Goal: Task Accomplishment & Management: Complete application form

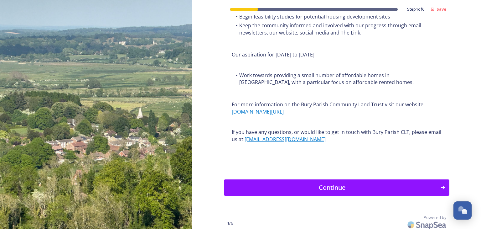
scroll to position [762, 0]
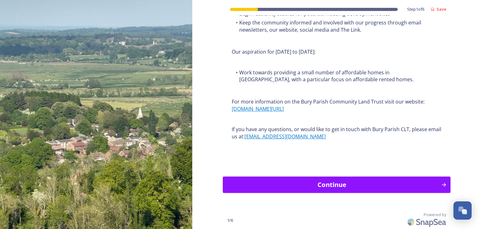
click at [336, 182] on div "Continue" at bounding box center [332, 184] width 212 height 9
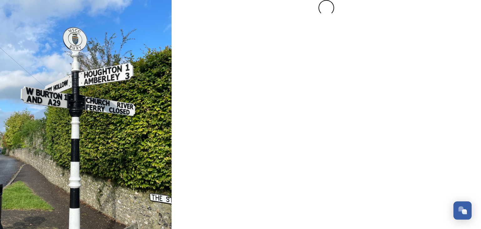
scroll to position [0, 0]
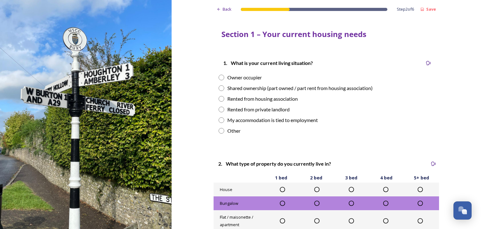
click at [219, 76] on input "radio" at bounding box center [222, 78] width 6 height 6
radio input "true"
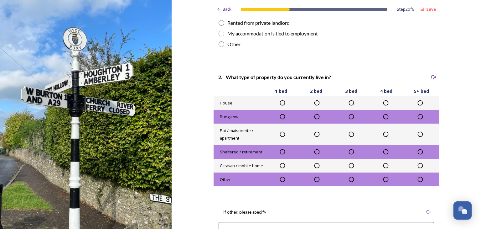
scroll to position [94, 0]
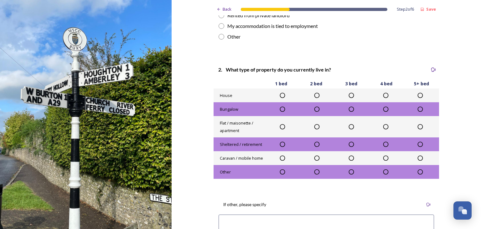
click at [384, 96] on icon at bounding box center [386, 95] width 6 height 6
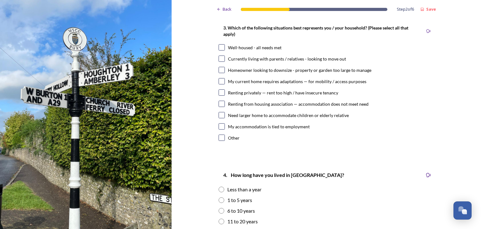
scroll to position [313, 0]
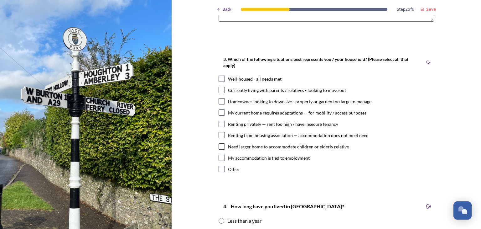
click at [219, 77] on input "checkbox" at bounding box center [222, 78] width 6 height 6
checkbox input "true"
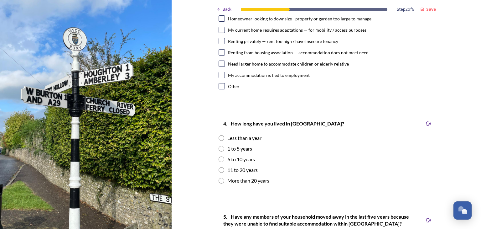
scroll to position [407, 0]
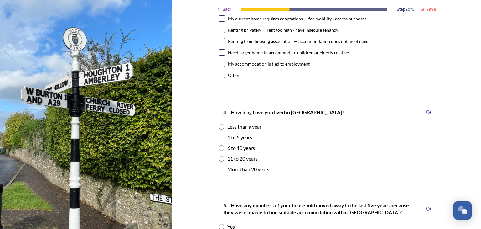
click at [219, 158] on input "radio" at bounding box center [222, 159] width 6 height 6
radio input "true"
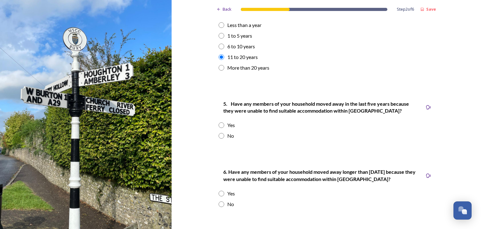
scroll to position [532, 0]
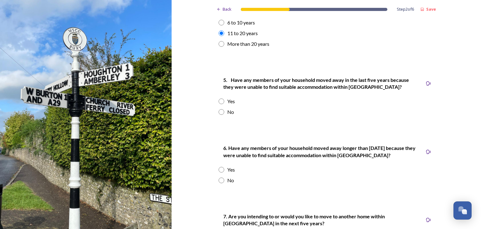
click at [219, 113] on input "radio" at bounding box center [222, 112] width 6 height 6
radio input "true"
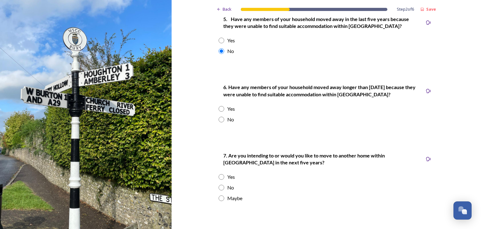
scroll to position [595, 0]
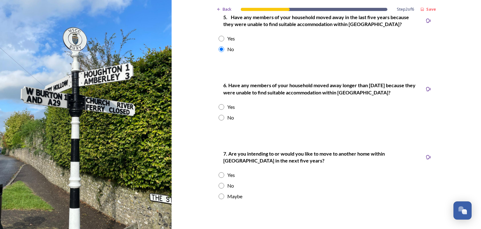
click at [220, 116] on input "radio" at bounding box center [222, 118] width 6 height 6
radio input "true"
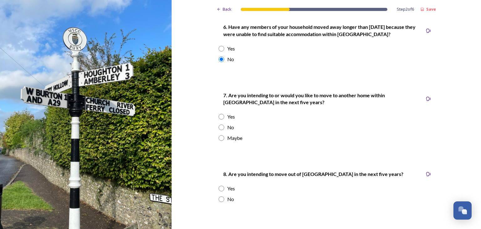
scroll to position [658, 0]
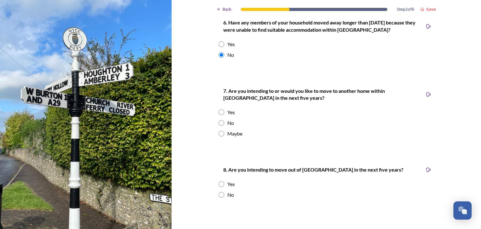
click at [220, 113] on input "radio" at bounding box center [222, 112] width 6 height 6
radio input "true"
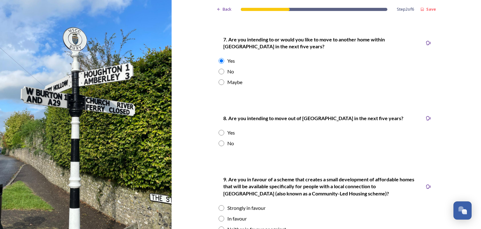
scroll to position [720, 0]
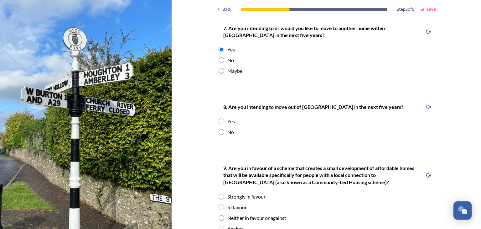
click at [219, 132] on input "radio" at bounding box center [222, 132] width 6 height 6
radio input "true"
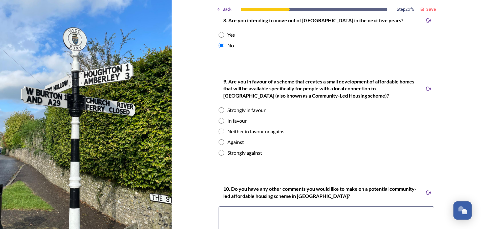
scroll to position [814, 0]
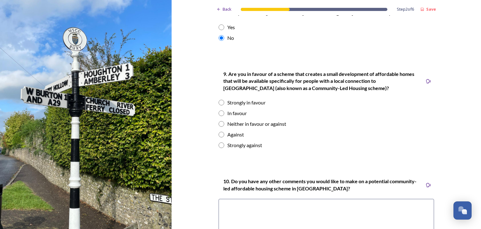
click at [220, 102] on input "radio" at bounding box center [222, 103] width 6 height 6
radio input "true"
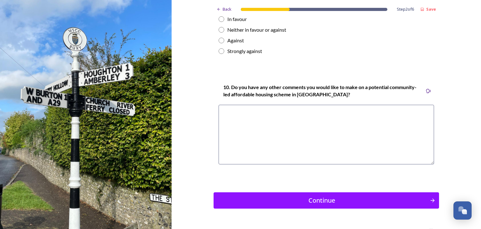
scroll to position [924, 0]
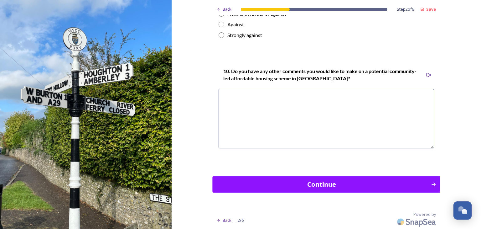
click at [327, 184] on div "Continue" at bounding box center [322, 183] width 212 height 9
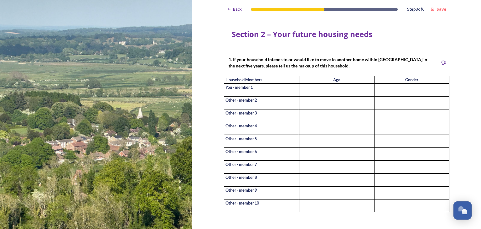
scroll to position [31, 0]
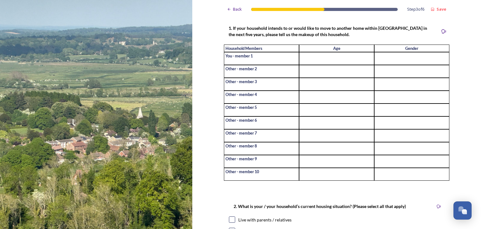
click at [328, 58] on input at bounding box center [336, 58] width 75 height 13
type input "73"
click at [377, 62] on input at bounding box center [411, 58] width 75 height 13
type input "[DEMOGRAPHIC_DATA]"
click at [303, 74] on input at bounding box center [336, 71] width 75 height 13
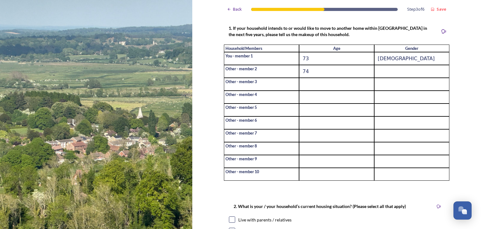
type input "74"
click at [377, 72] on input at bounding box center [411, 71] width 75 height 13
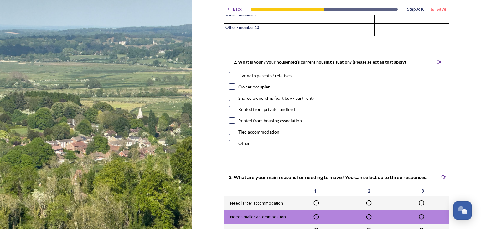
scroll to position [188, 0]
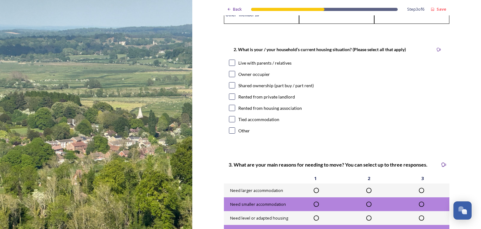
type input "[DEMOGRAPHIC_DATA]"
click at [230, 77] on input "checkbox" at bounding box center [232, 74] width 6 height 6
checkbox input "true"
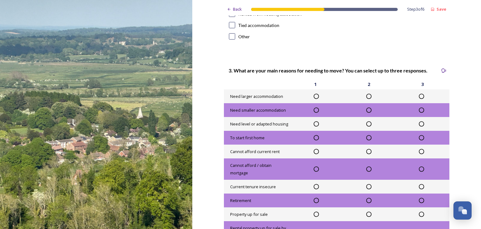
scroll to position [313, 0]
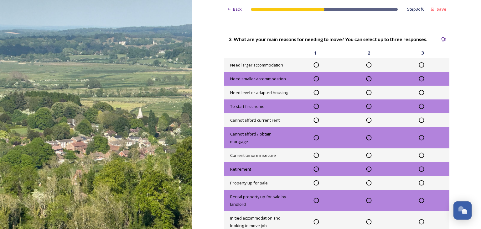
click at [314, 82] on icon at bounding box center [316, 78] width 6 height 6
click at [366, 96] on icon at bounding box center [369, 92] width 6 height 6
click at [437, 10] on strong "Save" at bounding box center [442, 9] width 10 height 6
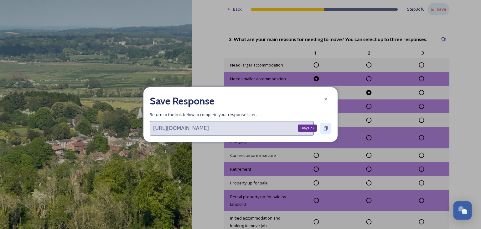
click at [325, 128] on icon at bounding box center [325, 128] width 5 height 5
click at [325, 127] on icon at bounding box center [325, 128] width 5 height 5
click at [326, 98] on icon at bounding box center [325, 98] width 5 height 5
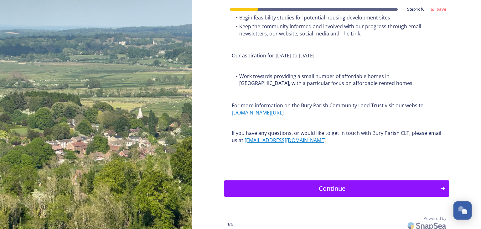
scroll to position [762, 0]
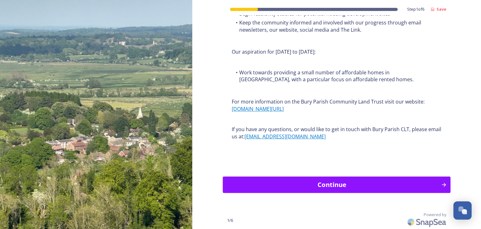
click at [339, 184] on div "Continue" at bounding box center [332, 184] width 212 height 9
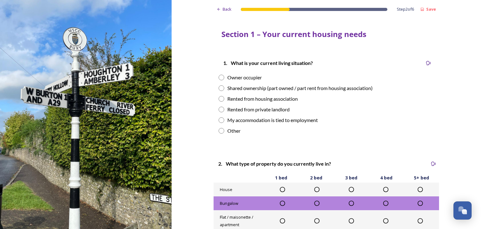
click at [219, 78] on input "radio" at bounding box center [222, 78] width 6 height 6
radio input "true"
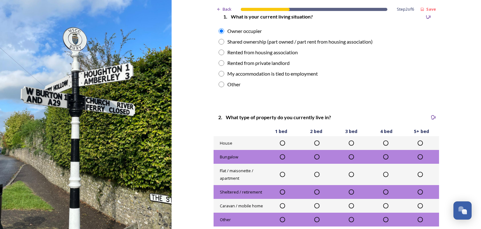
scroll to position [94, 0]
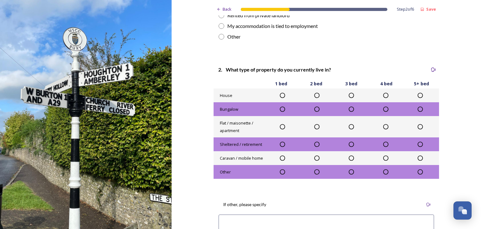
click at [383, 94] on icon at bounding box center [386, 95] width 6 height 6
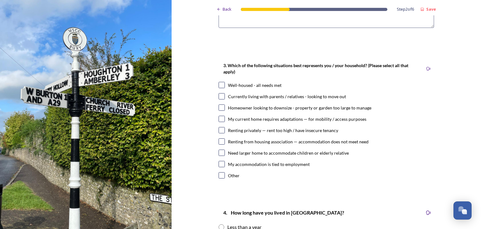
scroll to position [313, 0]
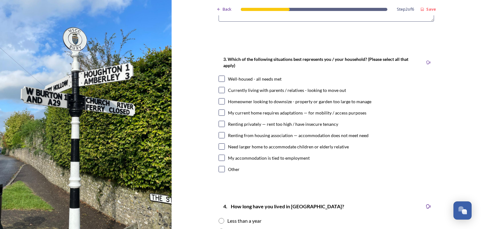
click at [219, 79] on input "checkbox" at bounding box center [222, 78] width 6 height 6
checkbox input "true"
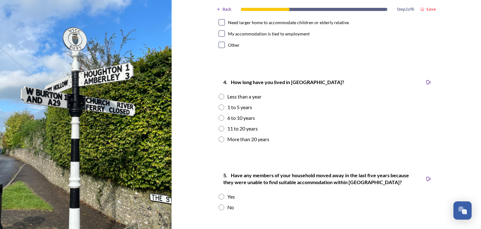
scroll to position [439, 0]
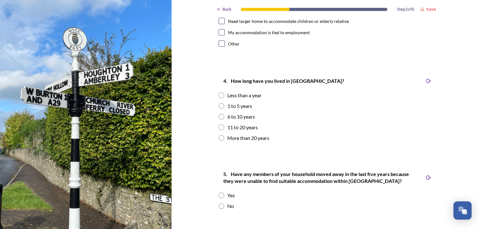
click at [219, 127] on input "radio" at bounding box center [222, 127] width 6 height 6
radio input "true"
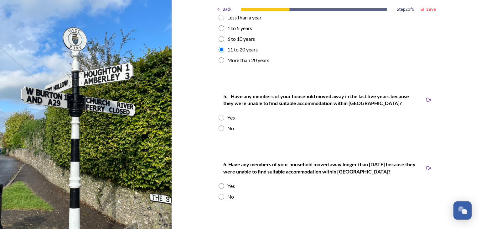
scroll to position [532, 0]
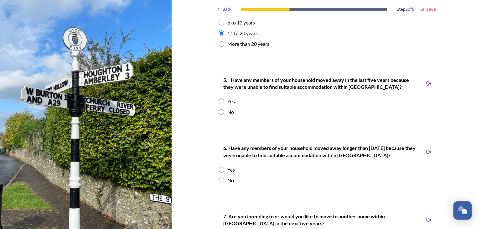
click at [219, 111] on input "radio" at bounding box center [222, 112] width 6 height 6
radio input "true"
click at [219, 181] on input "radio" at bounding box center [222, 180] width 6 height 6
radio input "true"
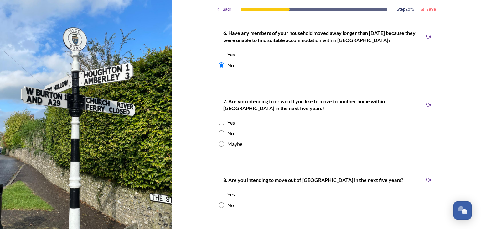
scroll to position [658, 0]
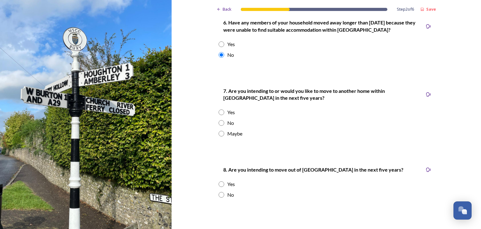
click at [219, 111] on input "radio" at bounding box center [222, 112] width 6 height 6
radio input "true"
click at [219, 194] on input "radio" at bounding box center [222, 195] width 6 height 6
radio input "true"
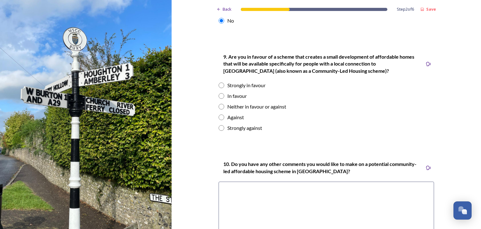
scroll to position [846, 0]
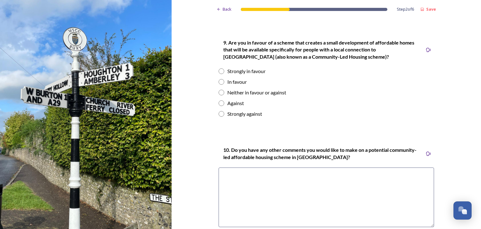
click at [220, 70] on input "radio" at bounding box center [222, 71] width 6 height 6
radio input "true"
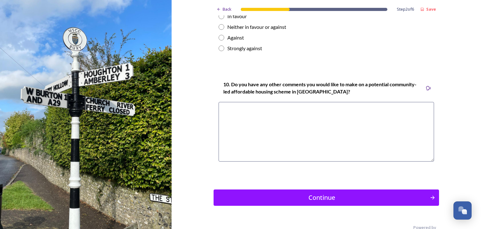
scroll to position [924, 0]
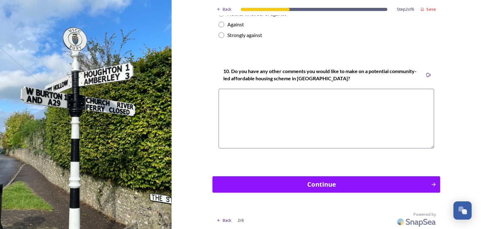
click at [324, 184] on div "Continue" at bounding box center [322, 183] width 212 height 9
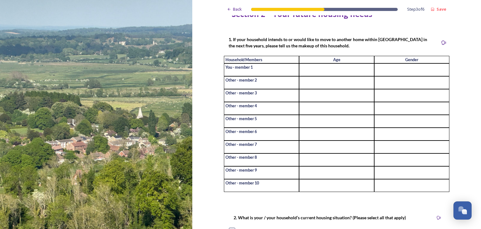
scroll to position [31, 0]
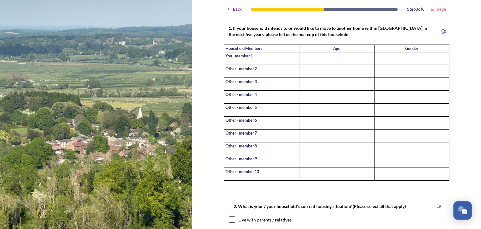
click at [334, 61] on input at bounding box center [336, 58] width 75 height 13
type input "73"
click at [378, 59] on input at bounding box center [411, 58] width 75 height 13
type input "[DEMOGRAPHIC_DATA]"
click at [308, 73] on input at bounding box center [336, 71] width 75 height 13
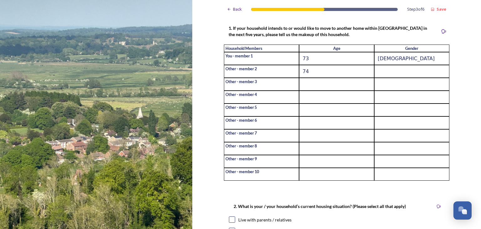
type input "74"
click at [374, 70] on input at bounding box center [411, 71] width 75 height 13
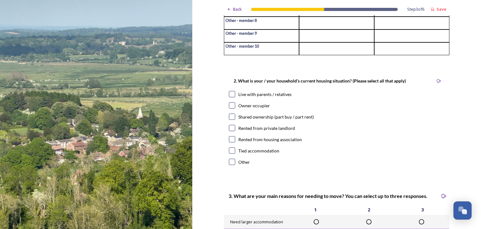
scroll to position [188, 0]
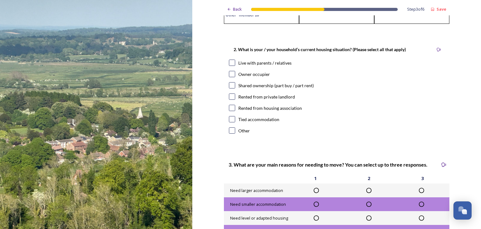
type input "[DEMOGRAPHIC_DATA]"
click at [231, 77] on input "checkbox" at bounding box center [232, 74] width 6 height 6
checkbox input "true"
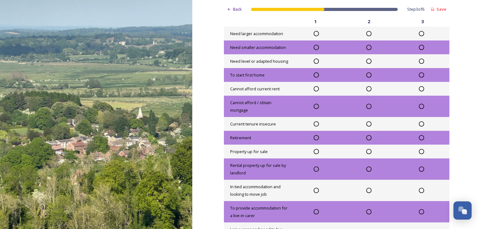
scroll to position [313, 0]
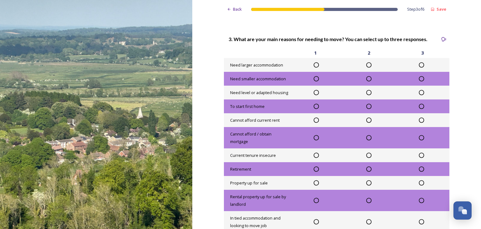
click at [314, 82] on icon at bounding box center [316, 78] width 6 height 6
click at [366, 96] on icon at bounding box center [369, 92] width 6 height 6
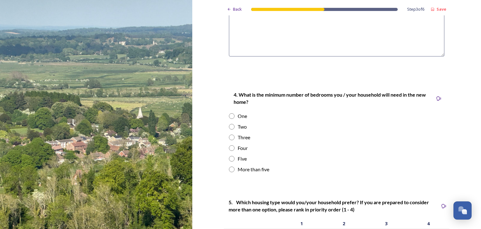
scroll to position [658, 0]
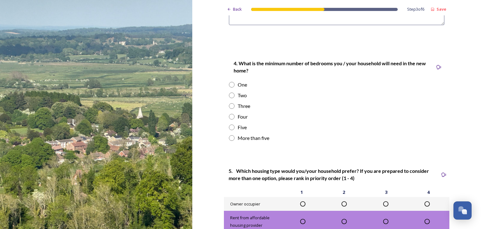
click at [229, 109] on input "radio" at bounding box center [232, 106] width 6 height 6
radio input "true"
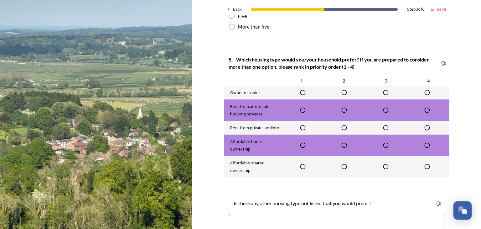
scroll to position [783, 0]
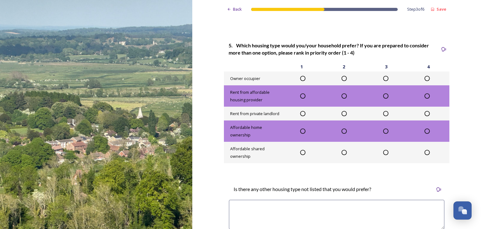
click at [300, 81] on icon at bounding box center [303, 78] width 6 height 6
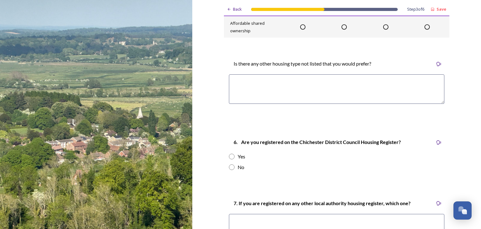
scroll to position [940, 0]
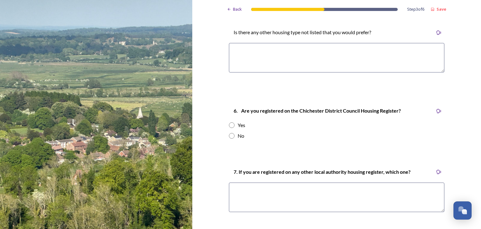
click at [231, 138] on input "radio" at bounding box center [232, 136] width 6 height 6
radio input "true"
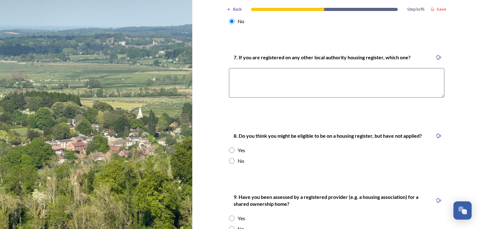
scroll to position [1096, 0]
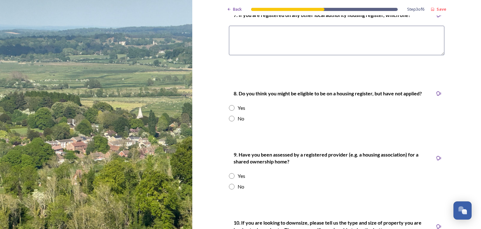
click at [231, 121] on input "radio" at bounding box center [232, 119] width 6 height 6
radio input "true"
click at [229, 189] on input "radio" at bounding box center [232, 187] width 6 height 6
radio input "true"
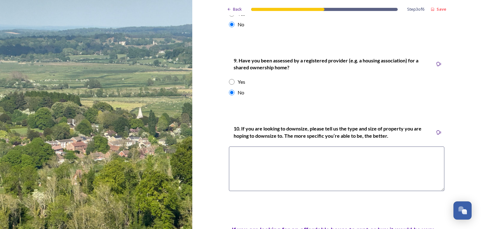
scroll to position [1222, 0]
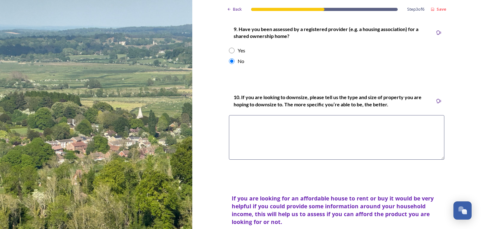
click at [236, 139] on textarea at bounding box center [336, 137] width 215 height 44
click at [281, 127] on textarea "3/4 bedroom detached with garden" at bounding box center [336, 137] width 215 height 44
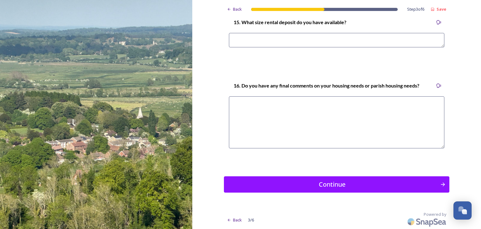
scroll to position [1860, 0]
type textarea "3/4 bedroom detached house/bungalow with garden"
click at [341, 183] on div "Continue" at bounding box center [332, 183] width 212 height 9
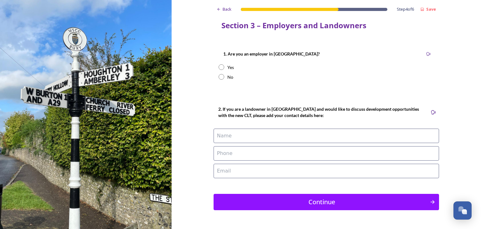
scroll to position [0, 0]
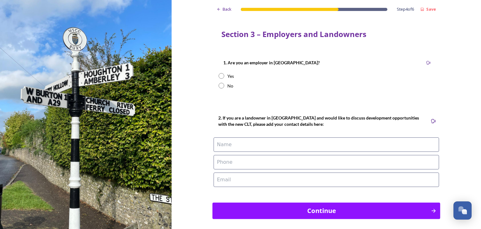
click at [318, 208] on div "Continue" at bounding box center [322, 210] width 212 height 9
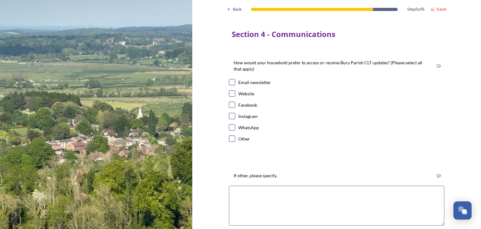
click at [229, 81] on input "checkbox" at bounding box center [232, 82] width 6 height 6
checkbox input "true"
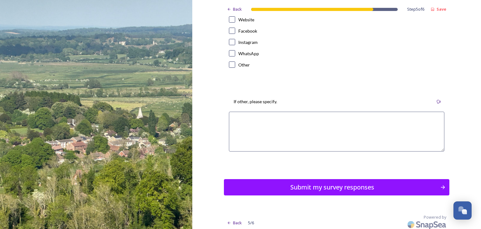
scroll to position [77, 0]
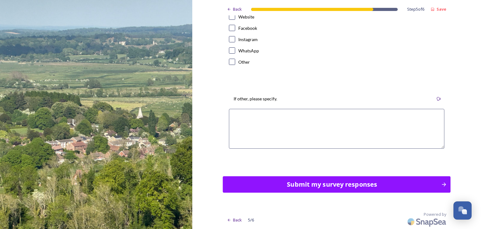
click at [331, 183] on div "Submit my survey responses" at bounding box center [332, 183] width 212 height 9
